Goal: Check status

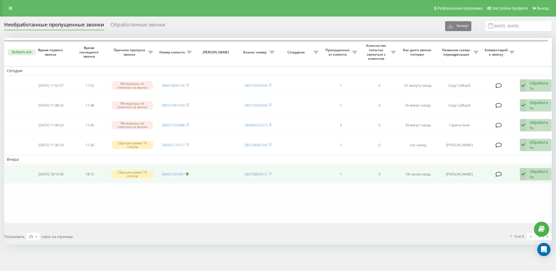
click at [187, 173] on rect at bounding box center [187, 174] width 2 height 2
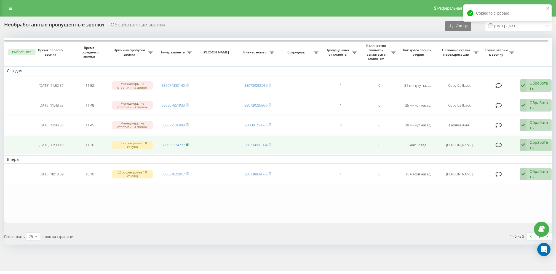
click at [188, 143] on icon at bounding box center [187, 144] width 2 height 3
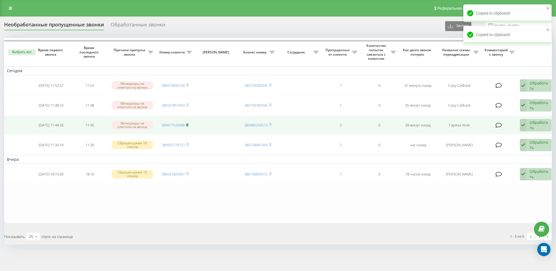
click at [187, 124] on rect at bounding box center [187, 125] width 2 height 2
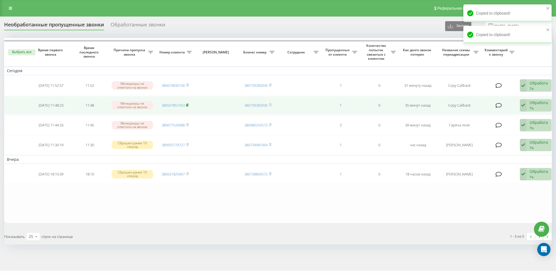
click at [188, 104] on rect at bounding box center [187, 105] width 2 height 2
click at [187, 104] on rect at bounding box center [187, 105] width 2 height 2
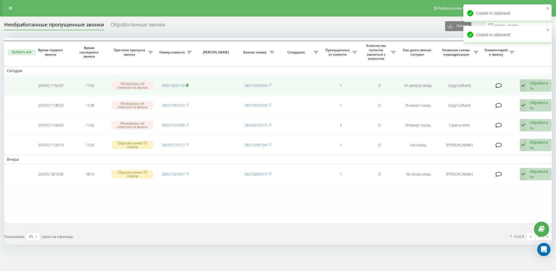
click at [188, 85] on rect at bounding box center [187, 85] width 2 height 2
